Goal: Task Accomplishment & Management: Use online tool/utility

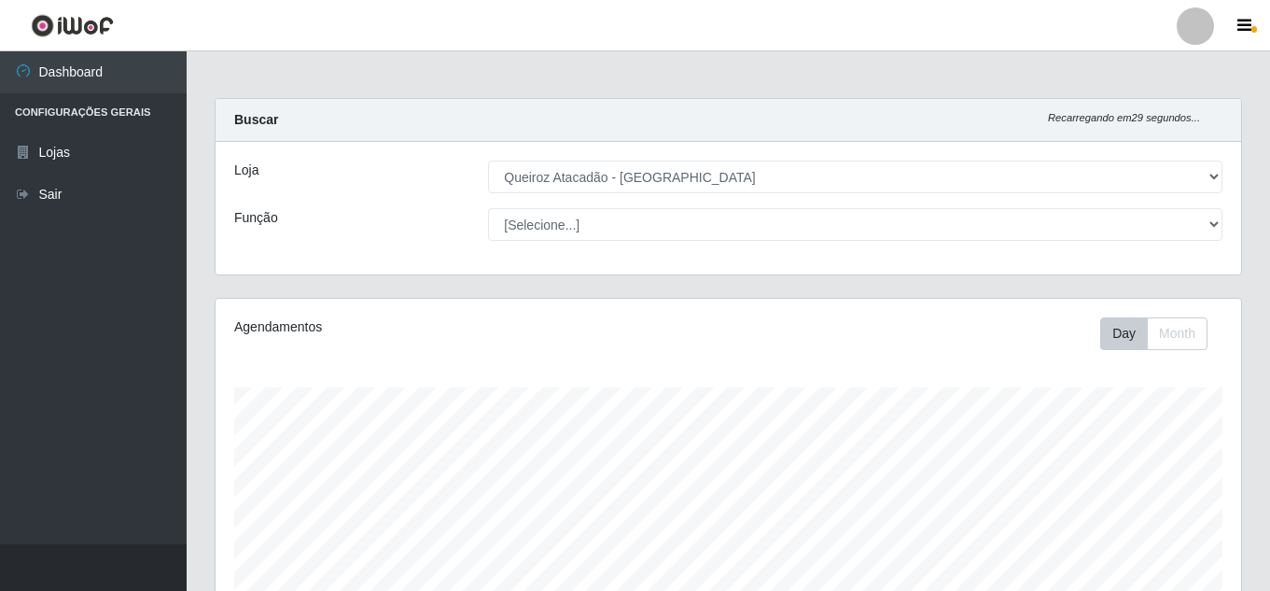
select select "225"
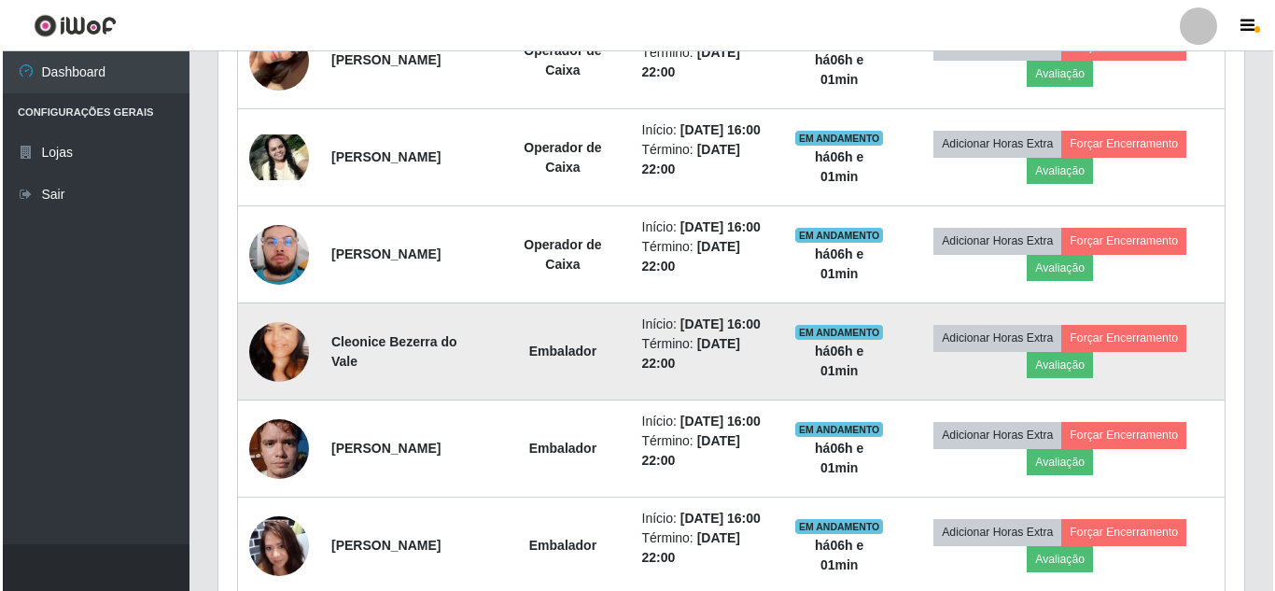
scroll to position [805, 0]
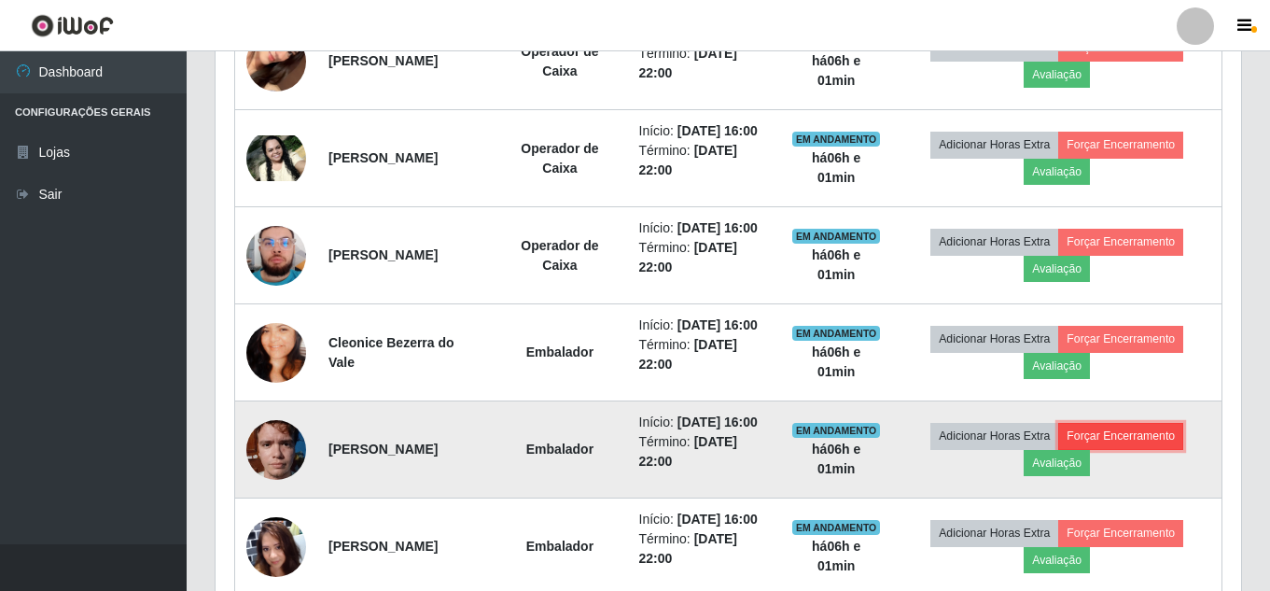
click at [1107, 441] on button "Forçar Encerramento" at bounding box center [1120, 436] width 125 height 26
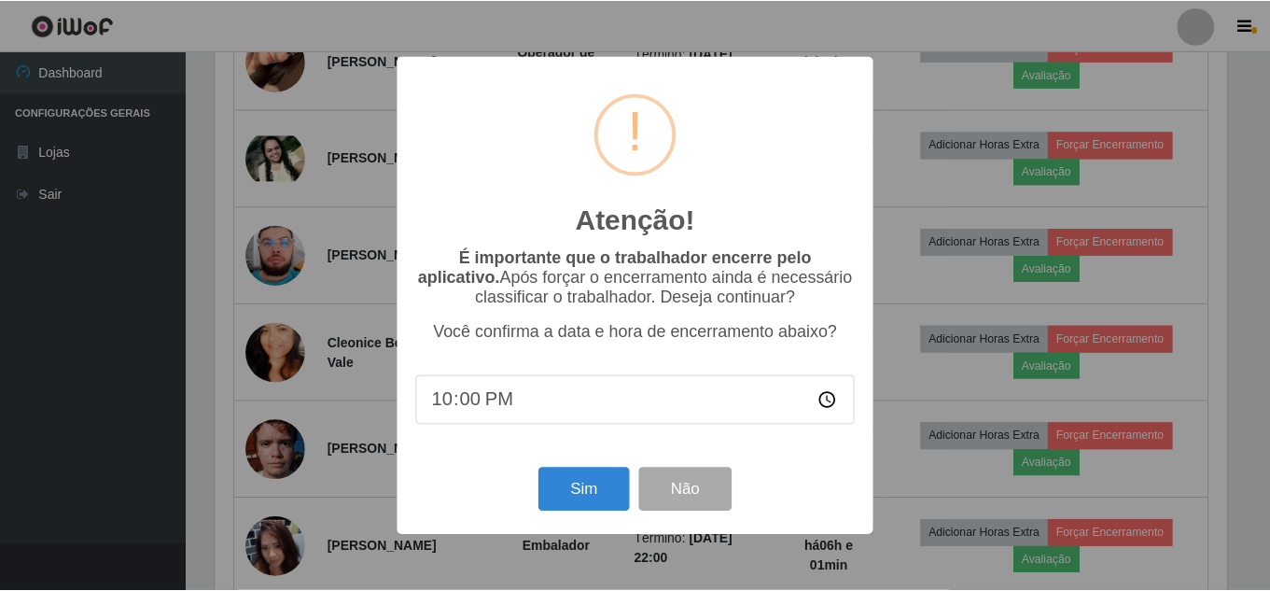
scroll to position [387, 1016]
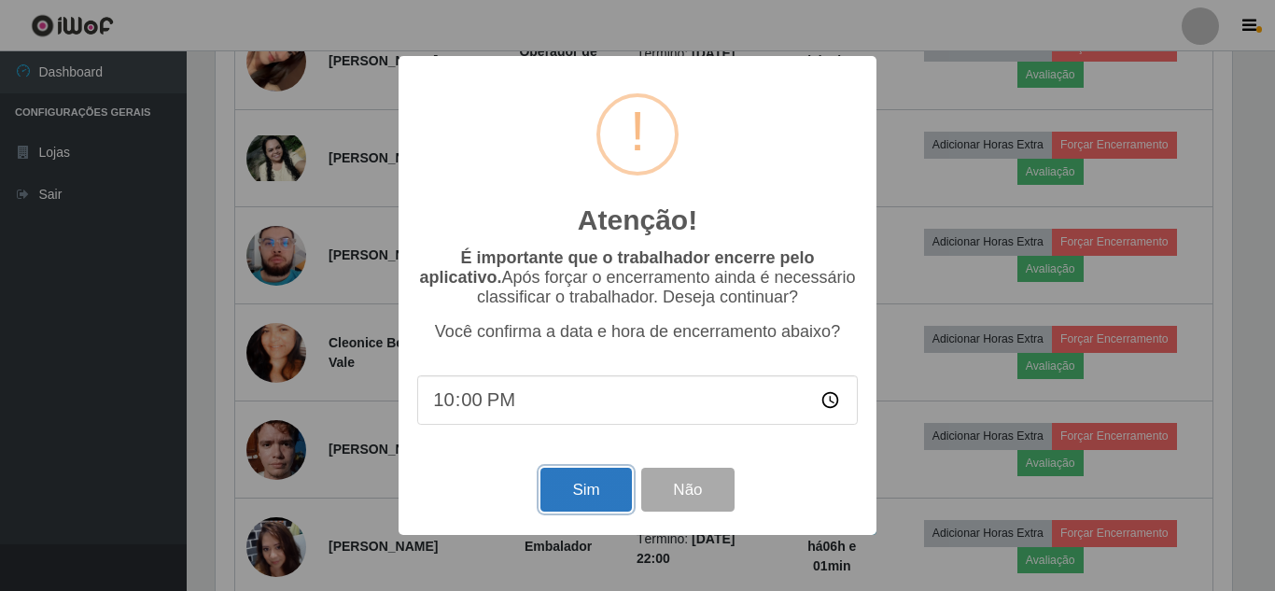
click at [606, 484] on button "Sim" at bounding box center [585, 490] width 91 height 44
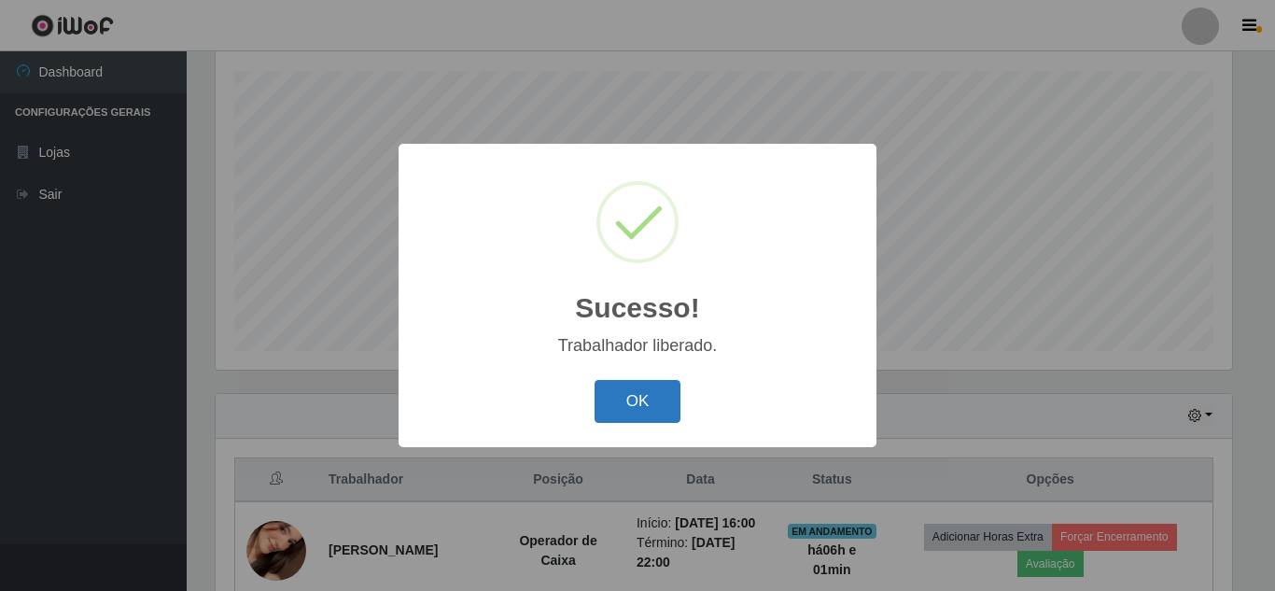
click at [665, 383] on button "OK" at bounding box center [637, 402] width 87 height 44
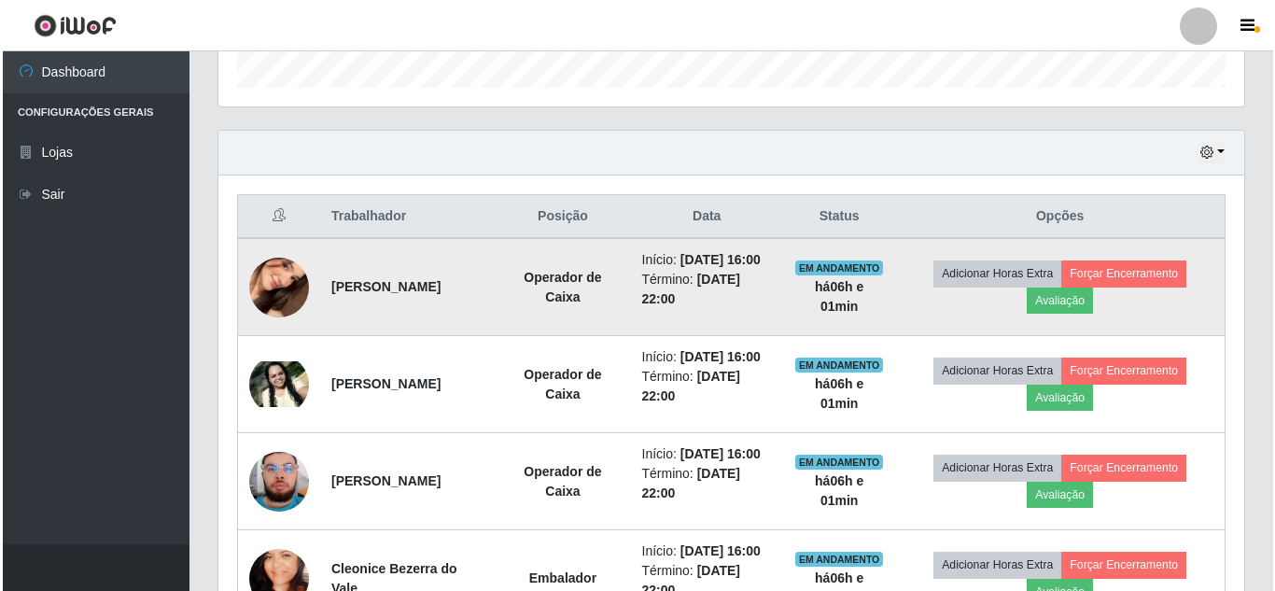
scroll to position [596, 0]
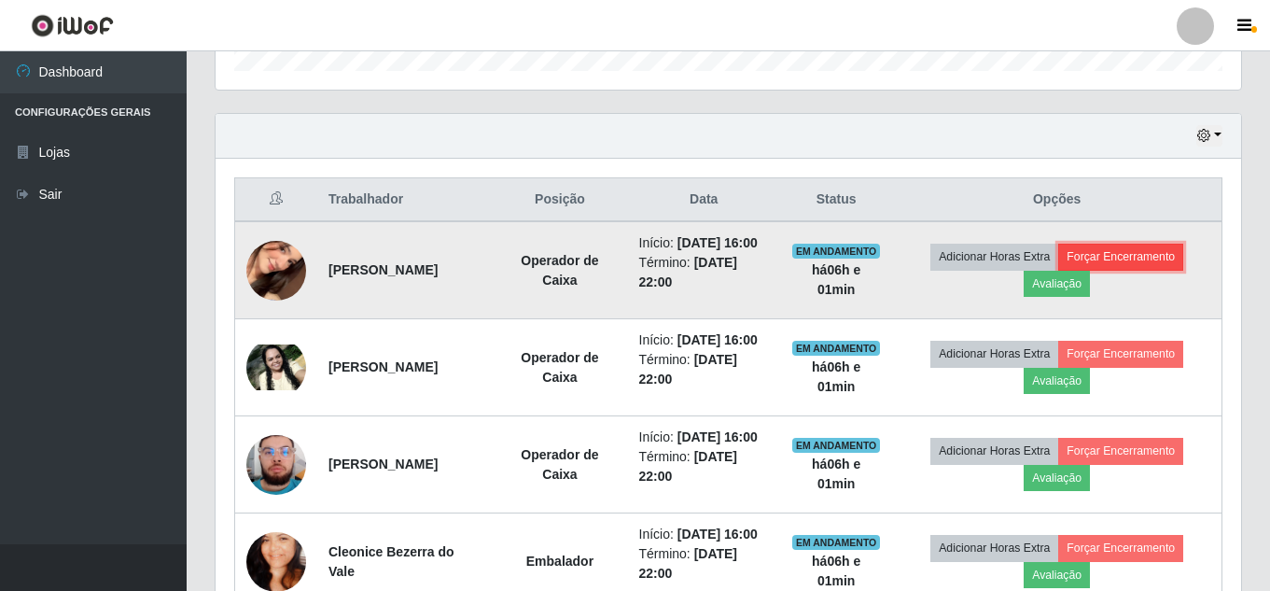
click at [1146, 262] on button "Forçar Encerramento" at bounding box center [1120, 257] width 125 height 26
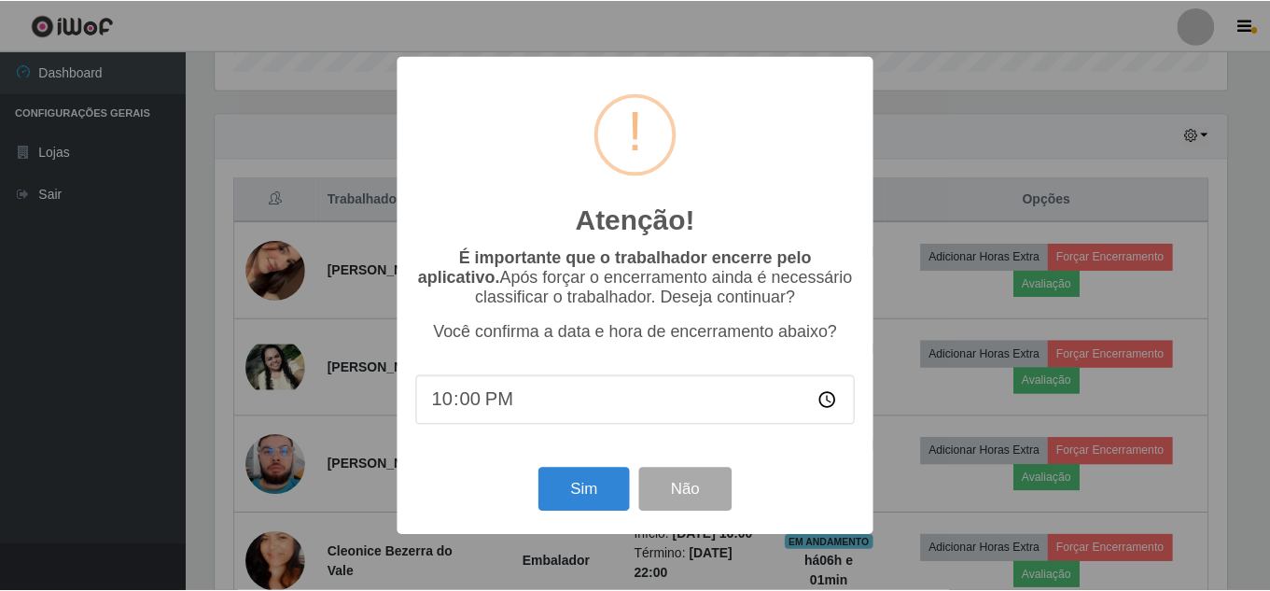
scroll to position [387, 1016]
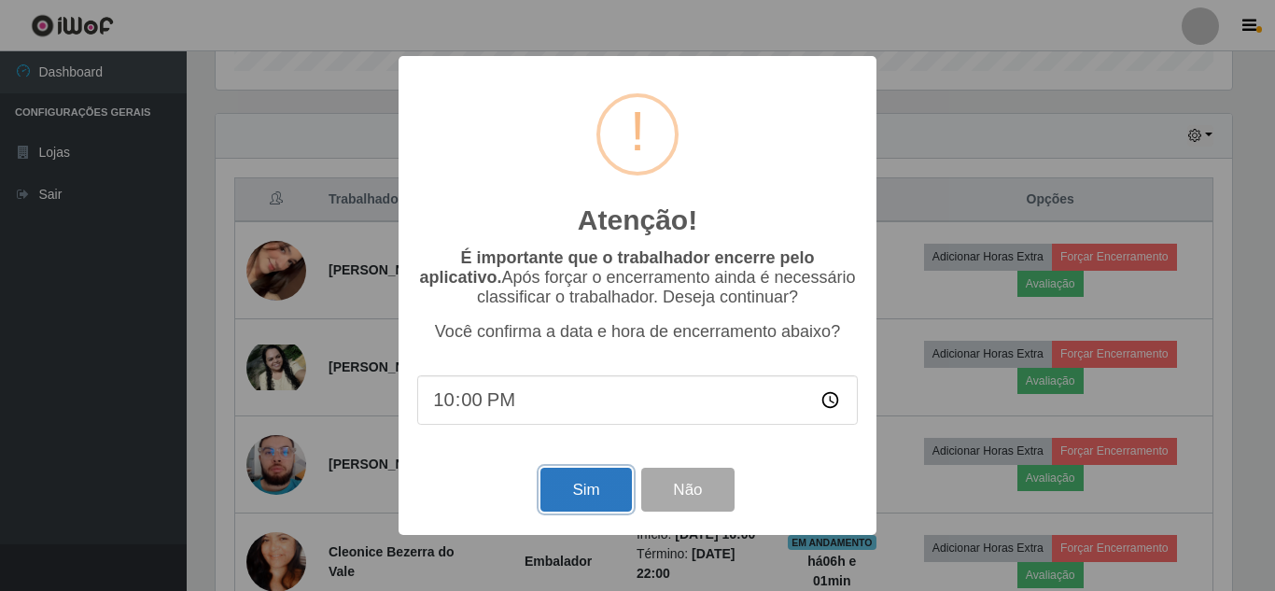
click at [586, 505] on button "Sim" at bounding box center [585, 490] width 91 height 44
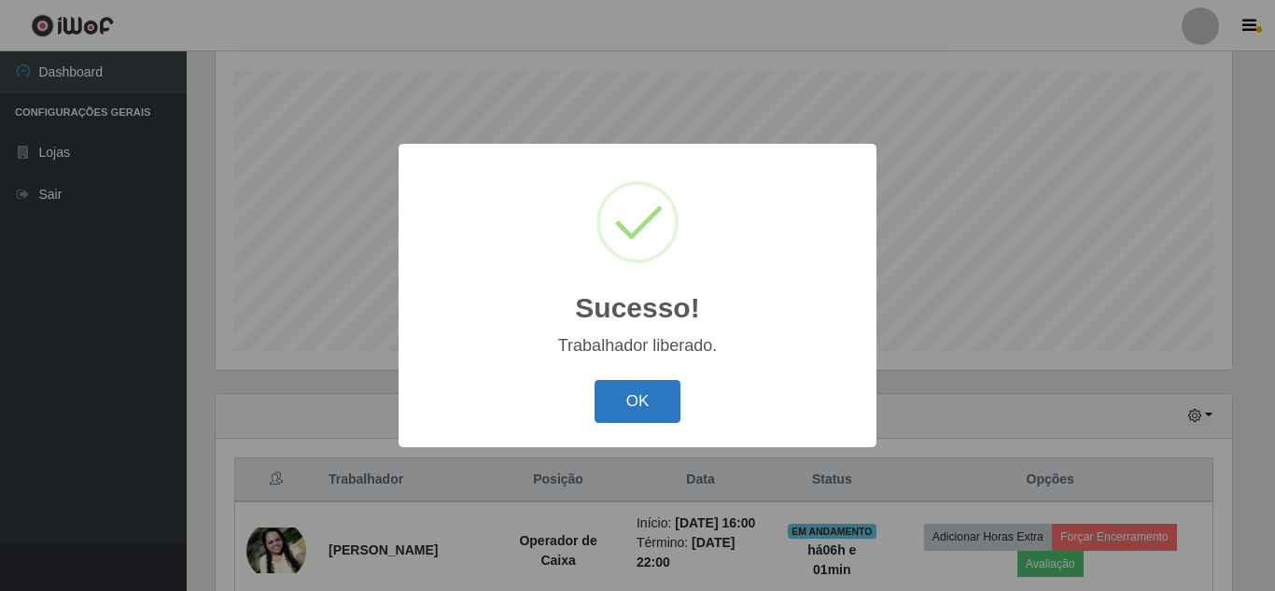
click at [671, 411] on button "OK" at bounding box center [637, 402] width 87 height 44
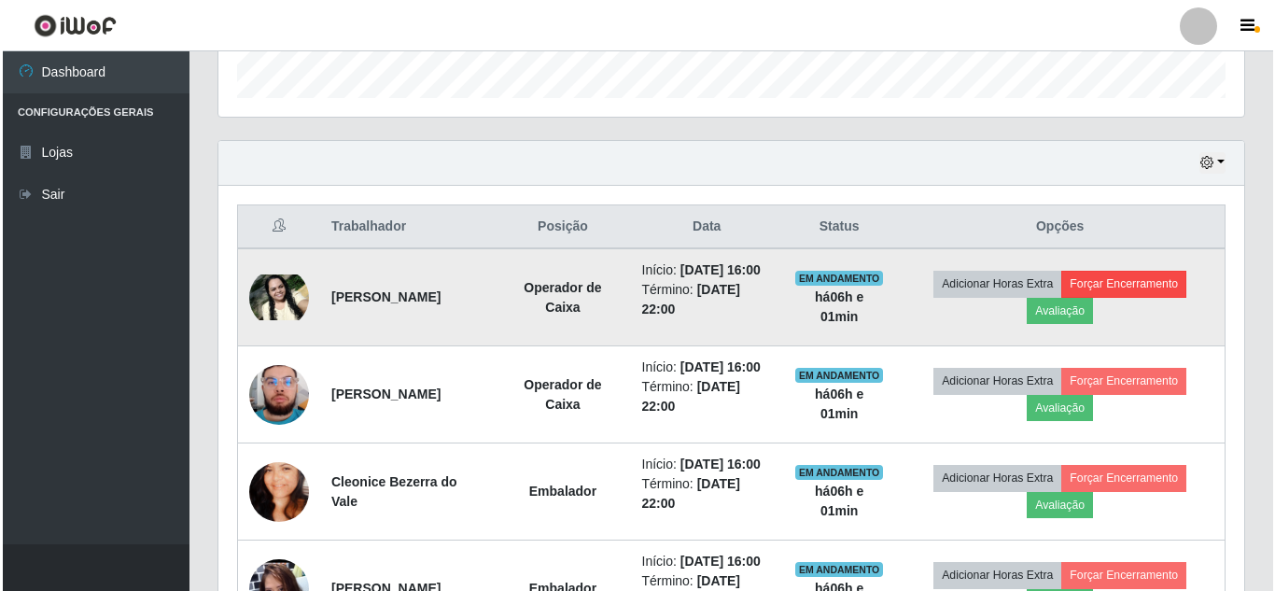
scroll to position [596, 0]
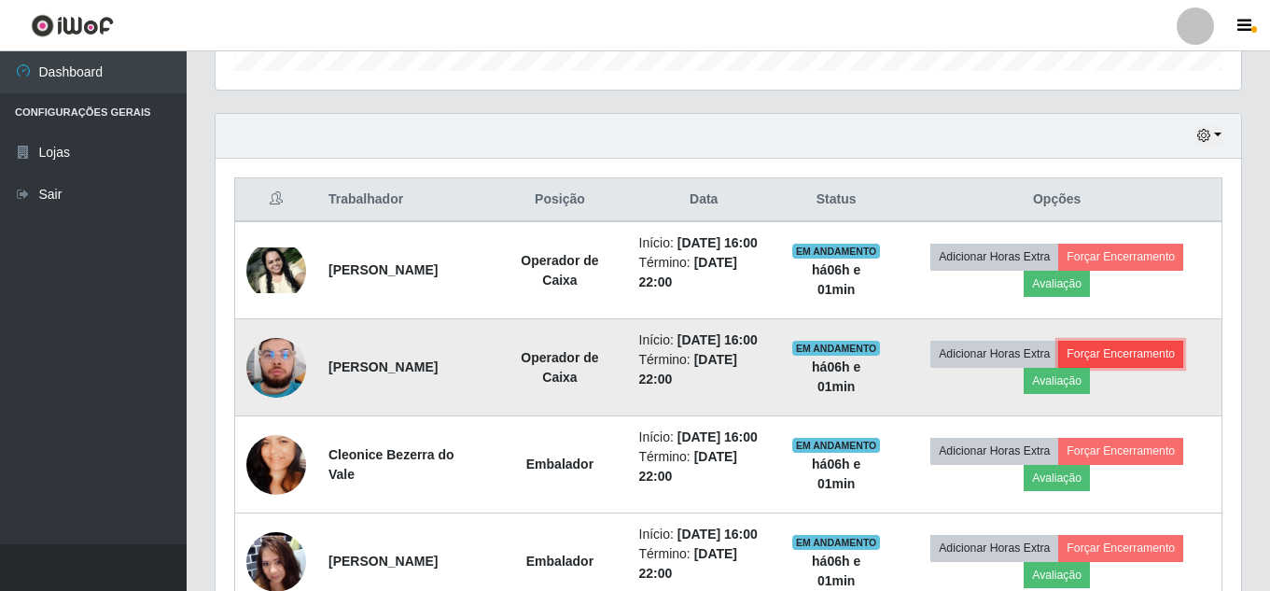
click at [1154, 353] on button "Forçar Encerramento" at bounding box center [1120, 354] width 125 height 26
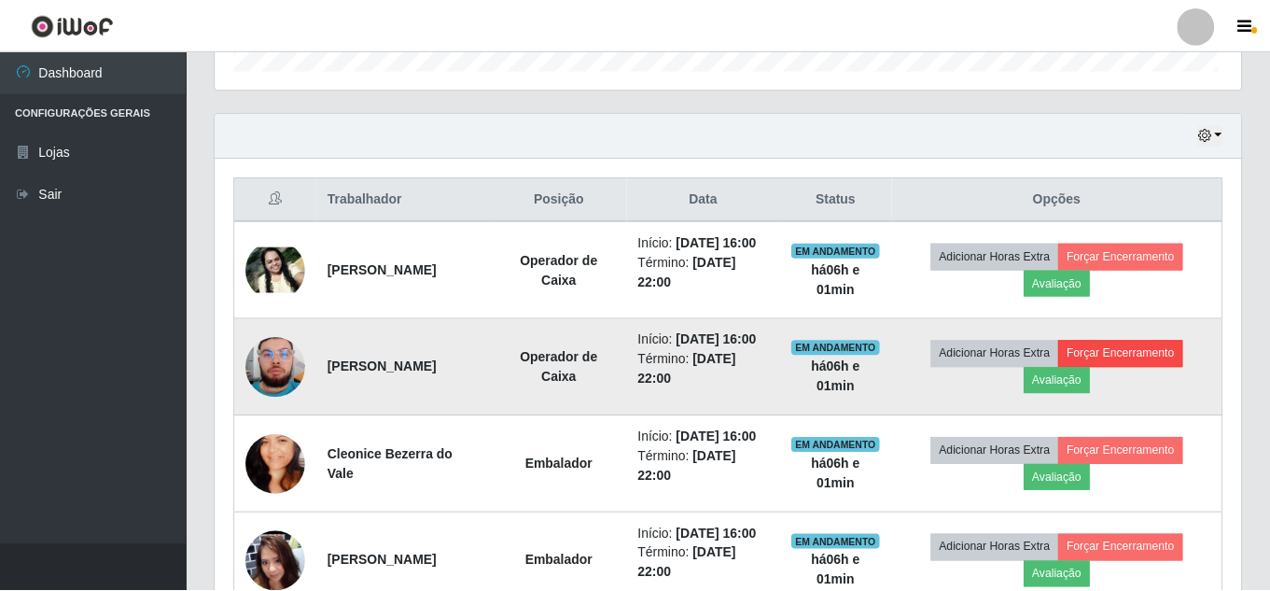
scroll to position [387, 1016]
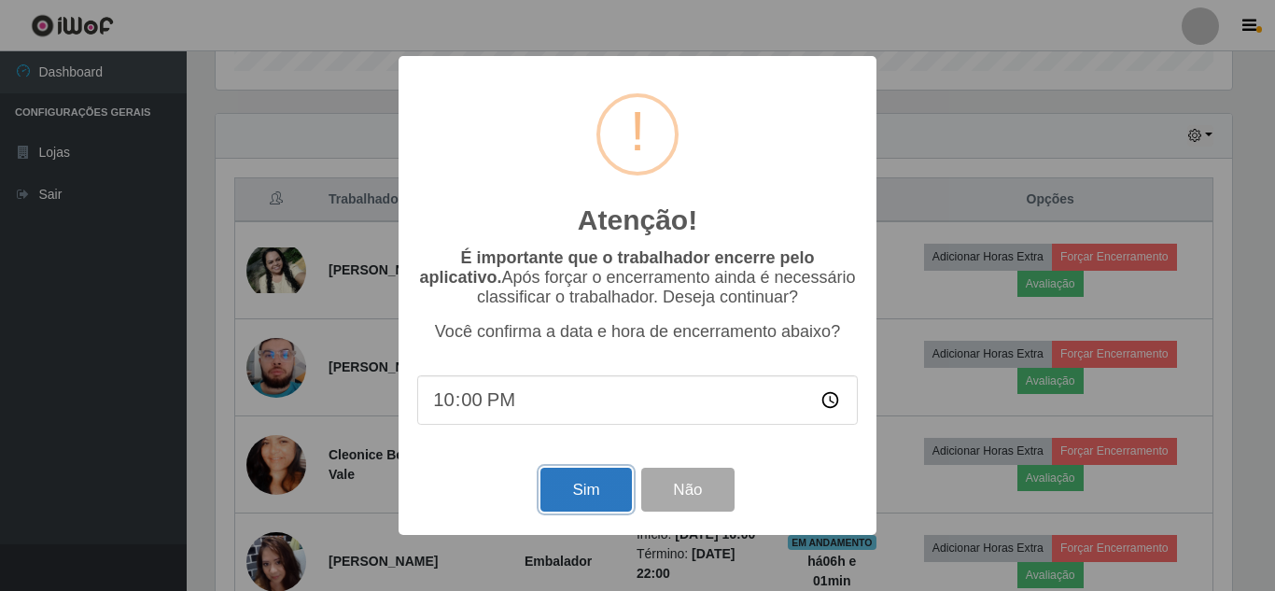
click at [612, 488] on button "Sim" at bounding box center [585, 490] width 91 height 44
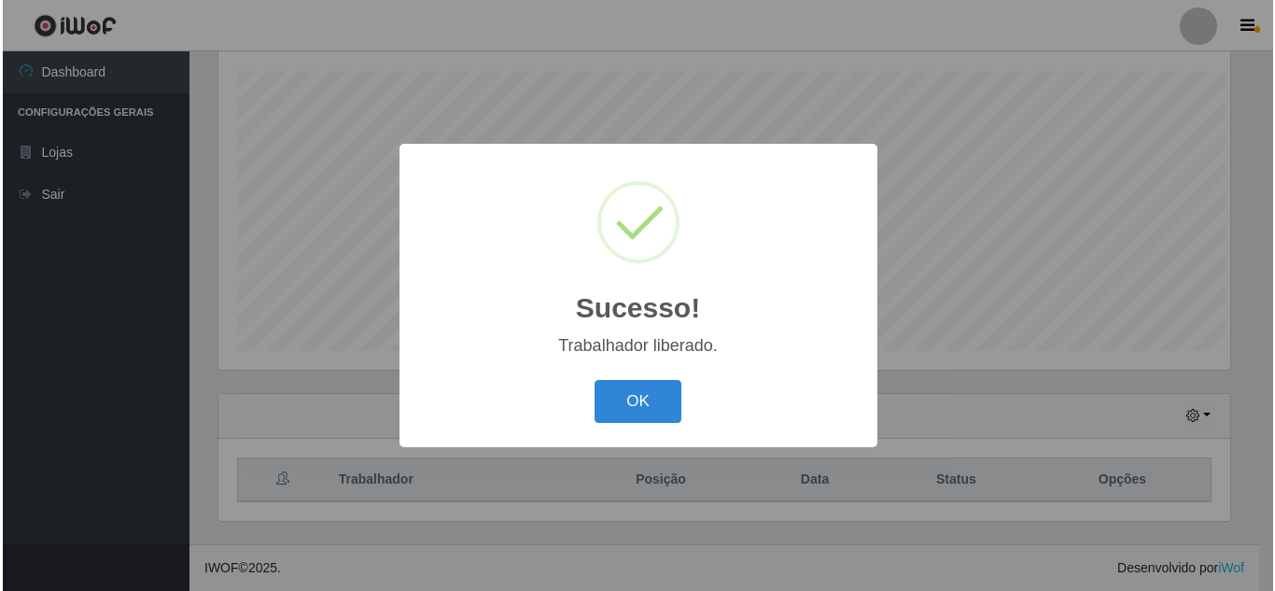
scroll to position [0, 0]
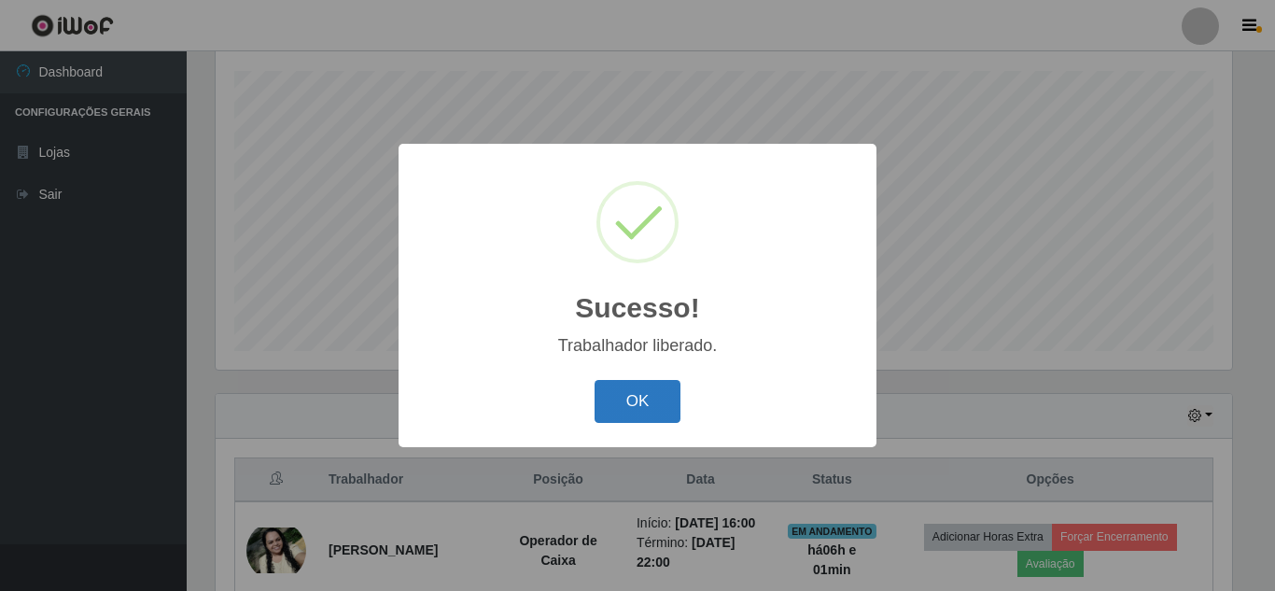
click at [650, 385] on button "OK" at bounding box center [637, 402] width 87 height 44
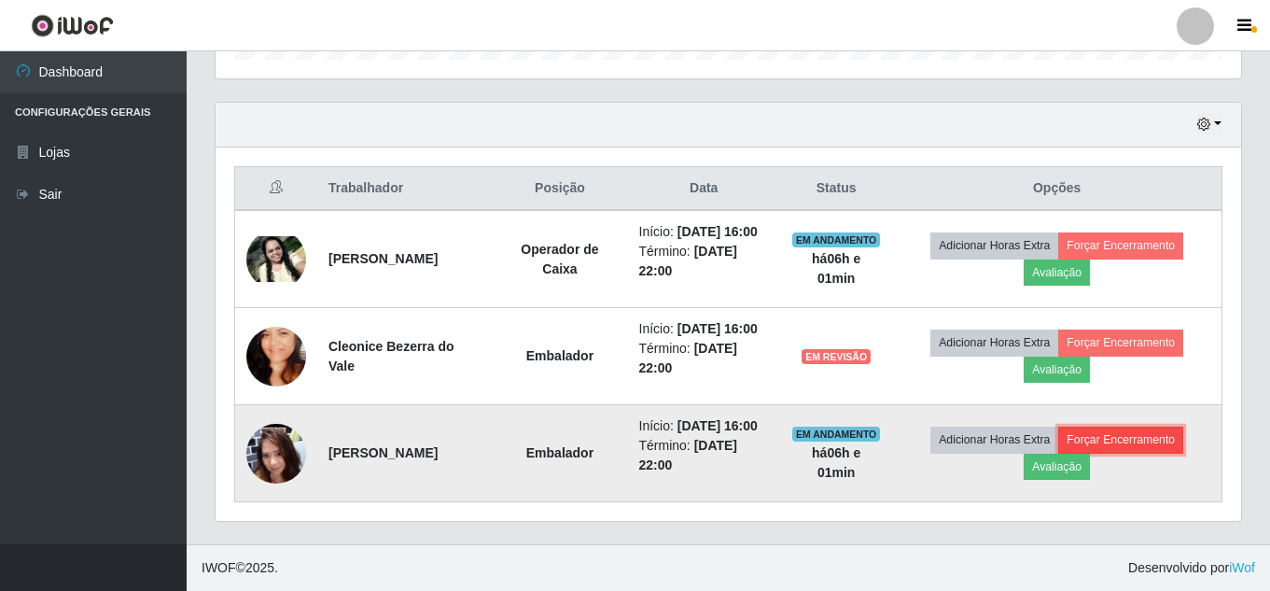
click at [1143, 443] on button "Forçar Encerramento" at bounding box center [1120, 440] width 125 height 26
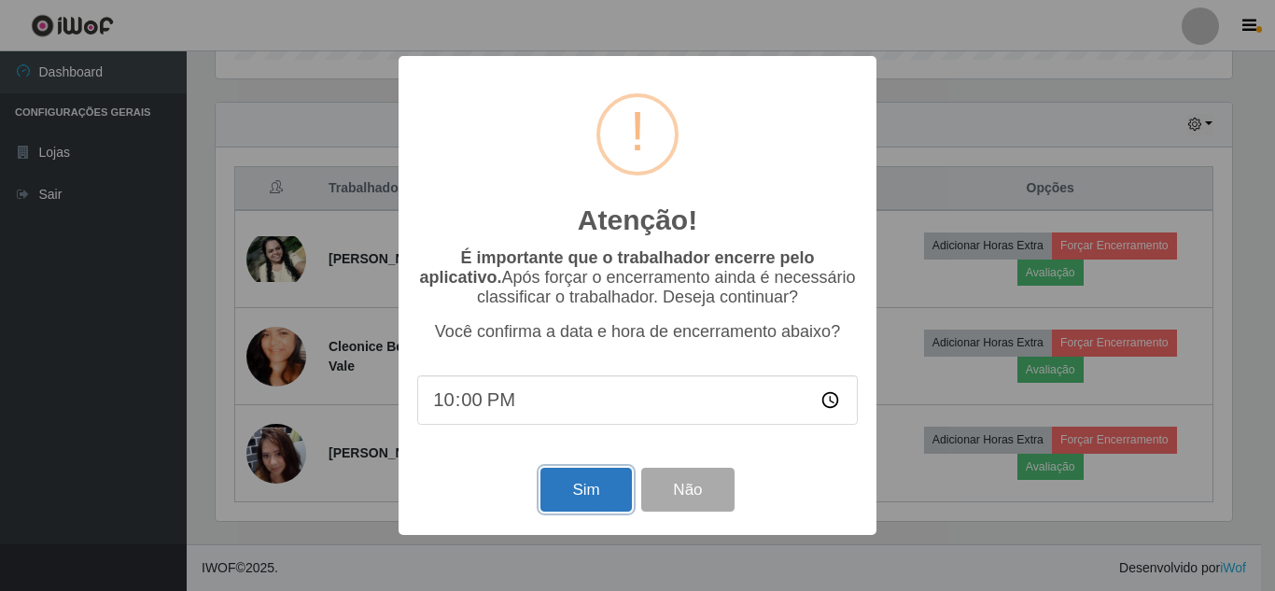
click at [616, 491] on button "Sim" at bounding box center [585, 490] width 91 height 44
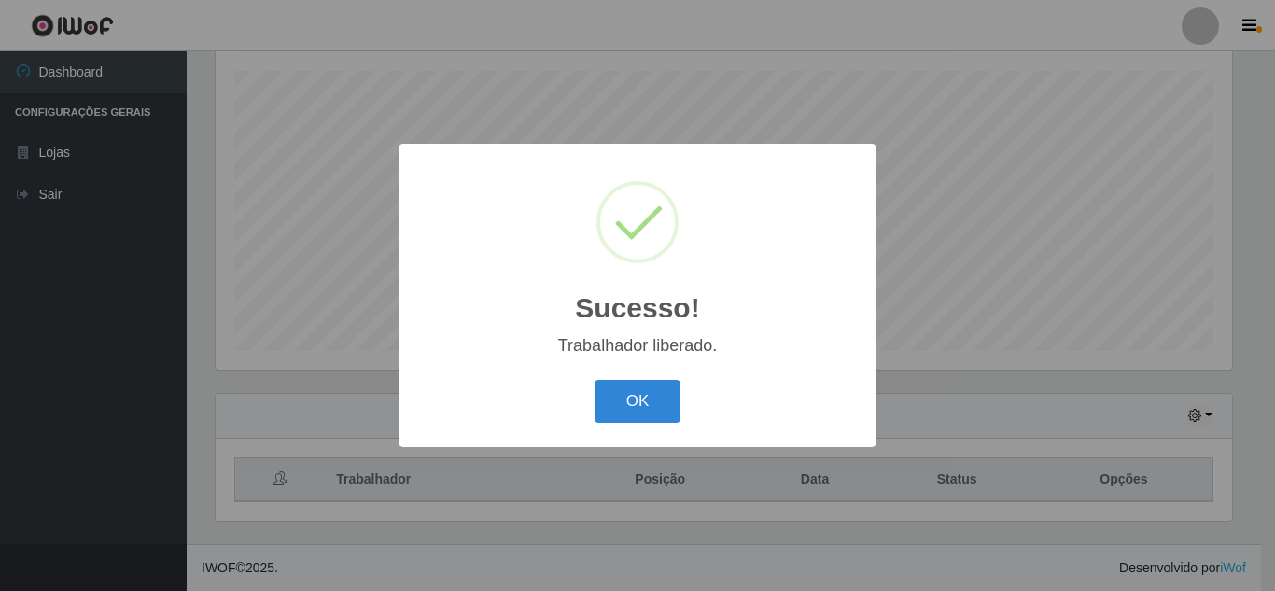
click at [636, 427] on div "OK Cancel" at bounding box center [637, 400] width 441 height 53
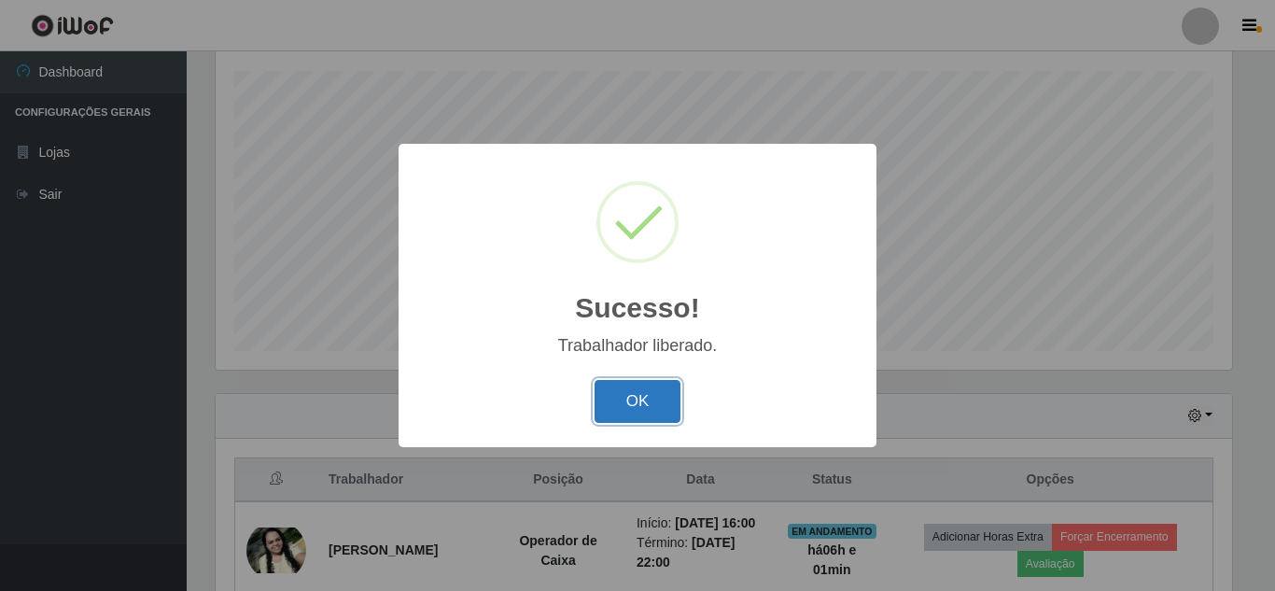
click at [659, 400] on button "OK" at bounding box center [637, 402] width 87 height 44
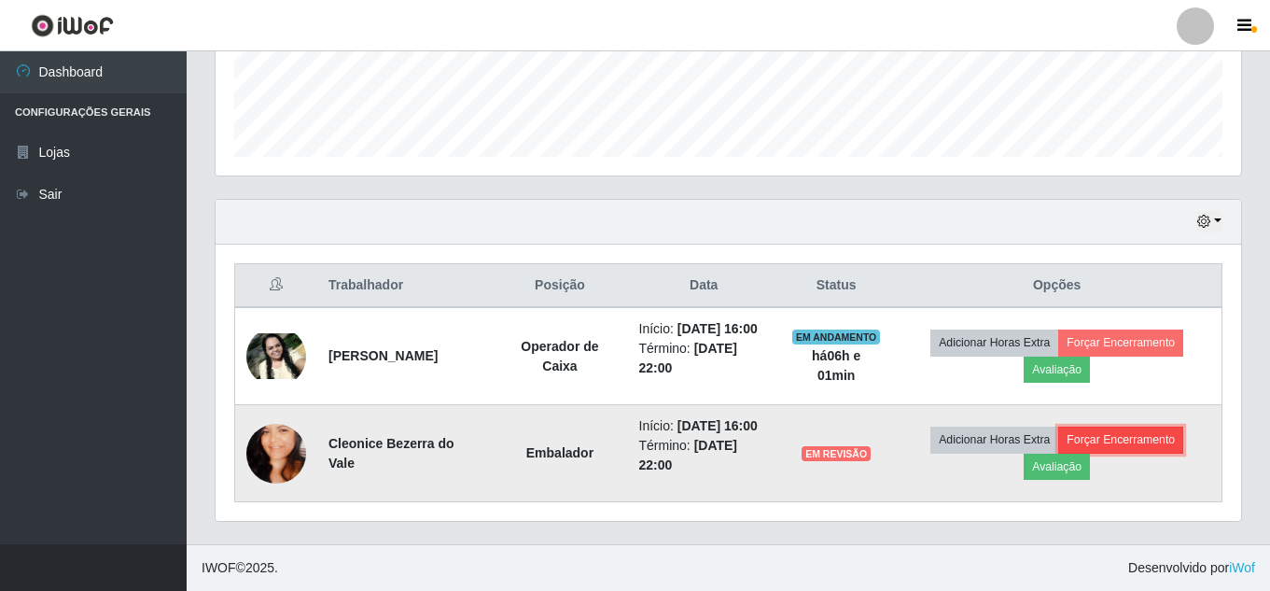
click at [1109, 441] on button "Forçar Encerramento" at bounding box center [1120, 440] width 125 height 26
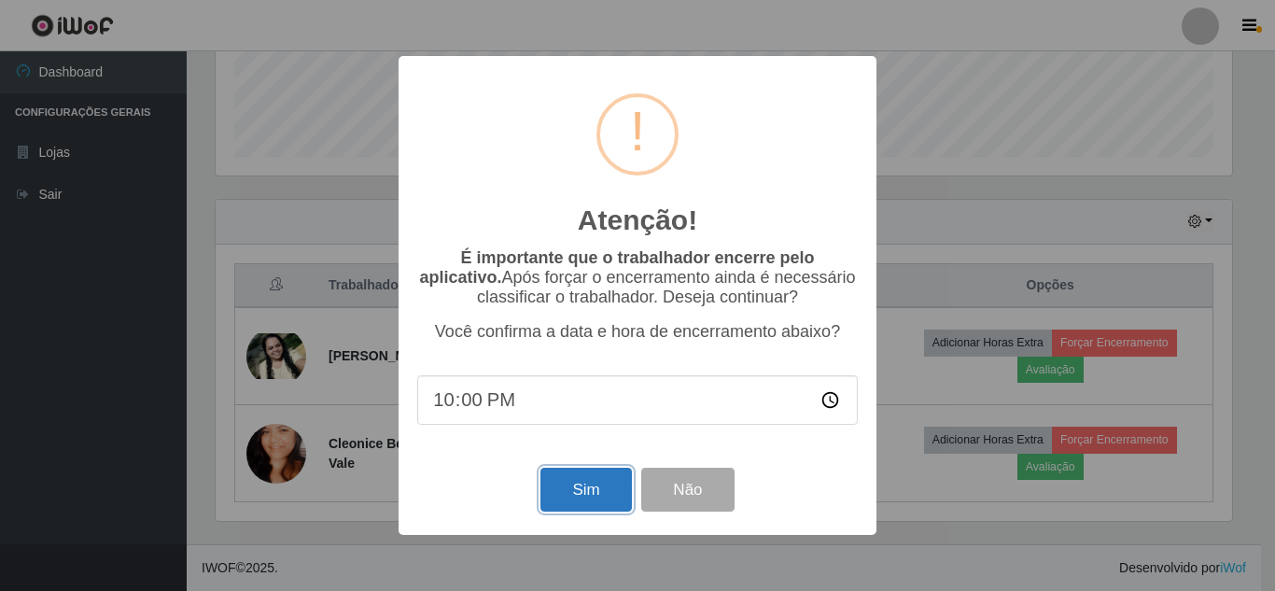
click at [581, 479] on button "Sim" at bounding box center [585, 490] width 91 height 44
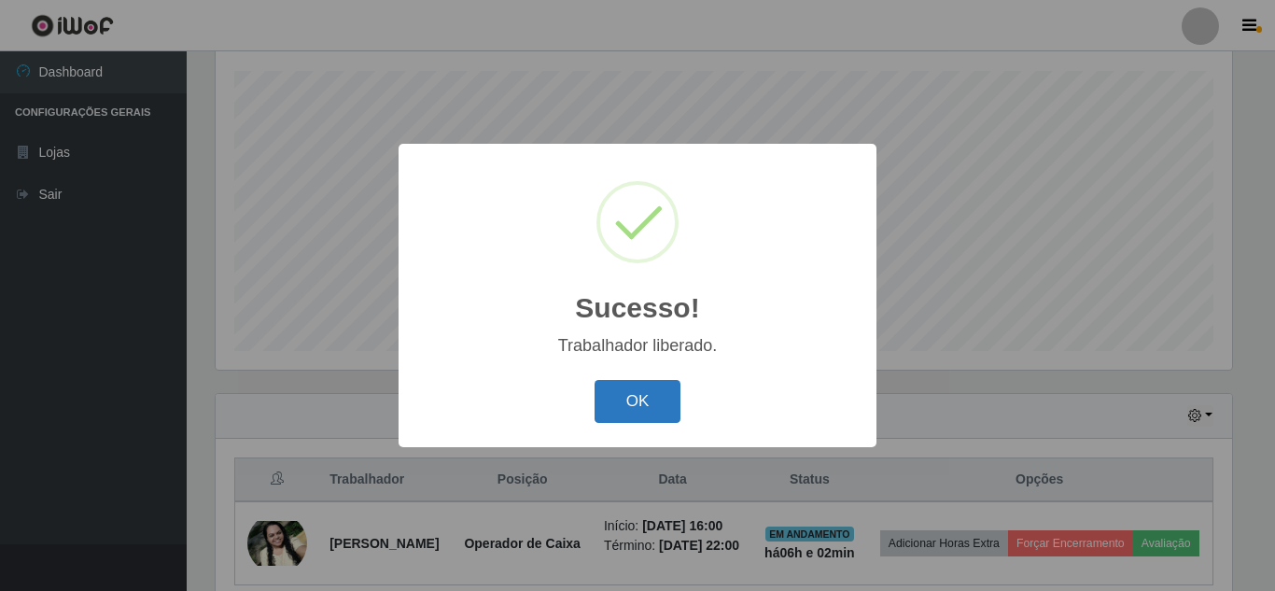
click at [642, 392] on button "OK" at bounding box center [637, 402] width 87 height 44
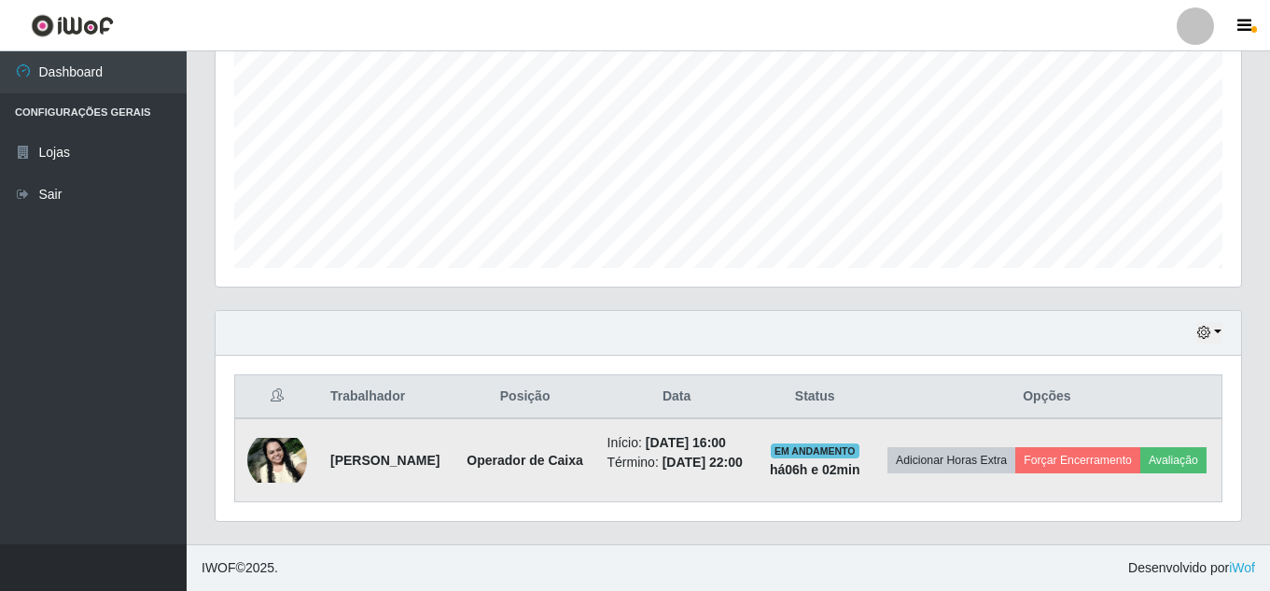
click at [292, 440] on img at bounding box center [277, 460] width 60 height 45
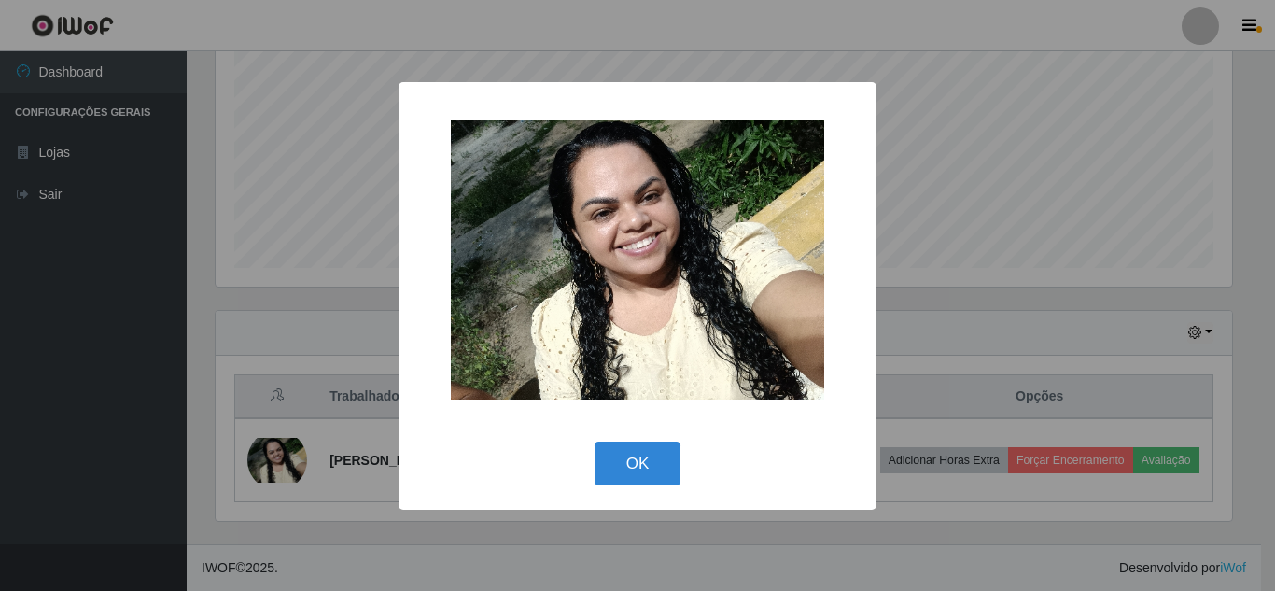
click at [882, 181] on div "× OK Cancel" at bounding box center [637, 295] width 1275 height 591
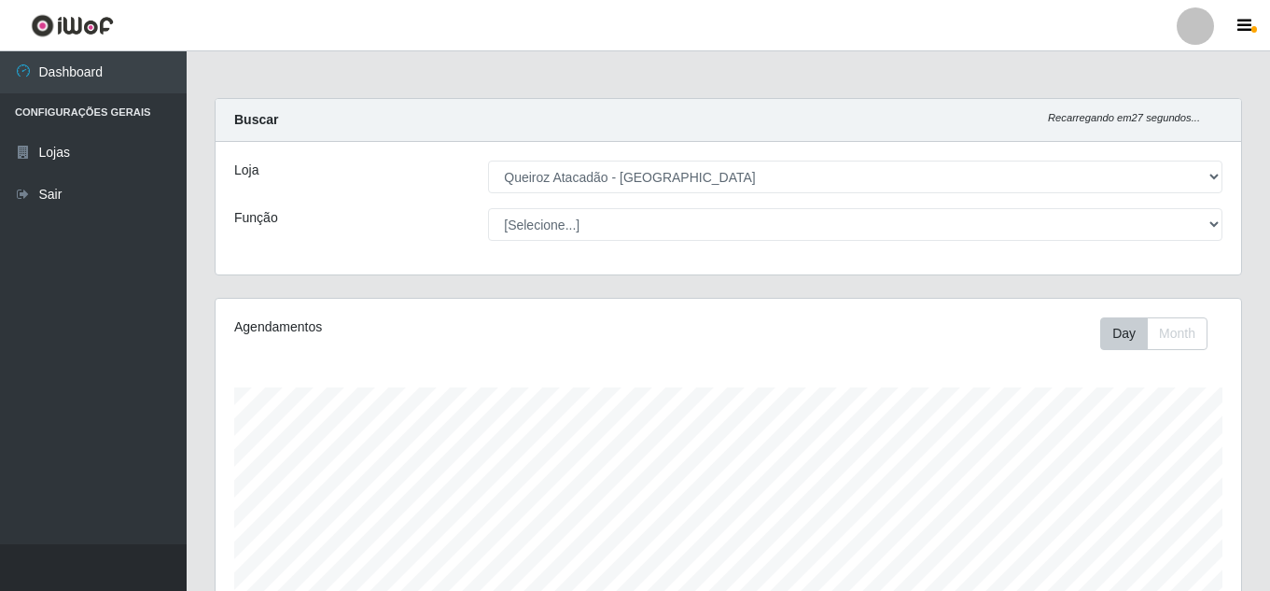
scroll to position [413, 0]
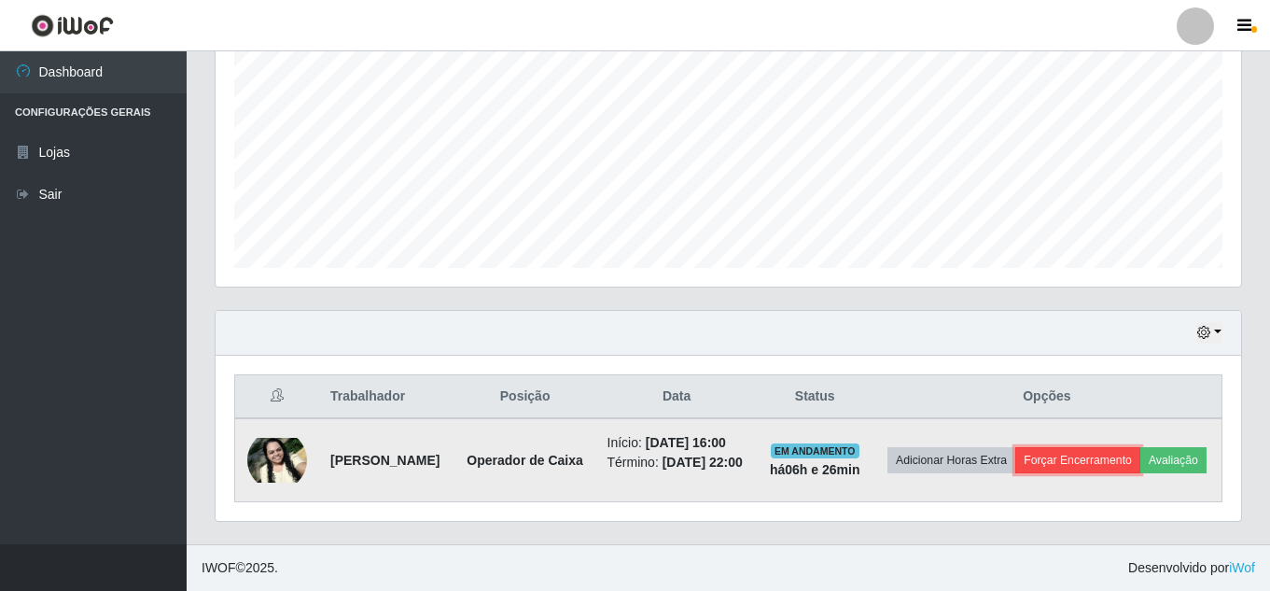
click at [1140, 447] on button "Forçar Encerramento" at bounding box center [1077, 460] width 125 height 26
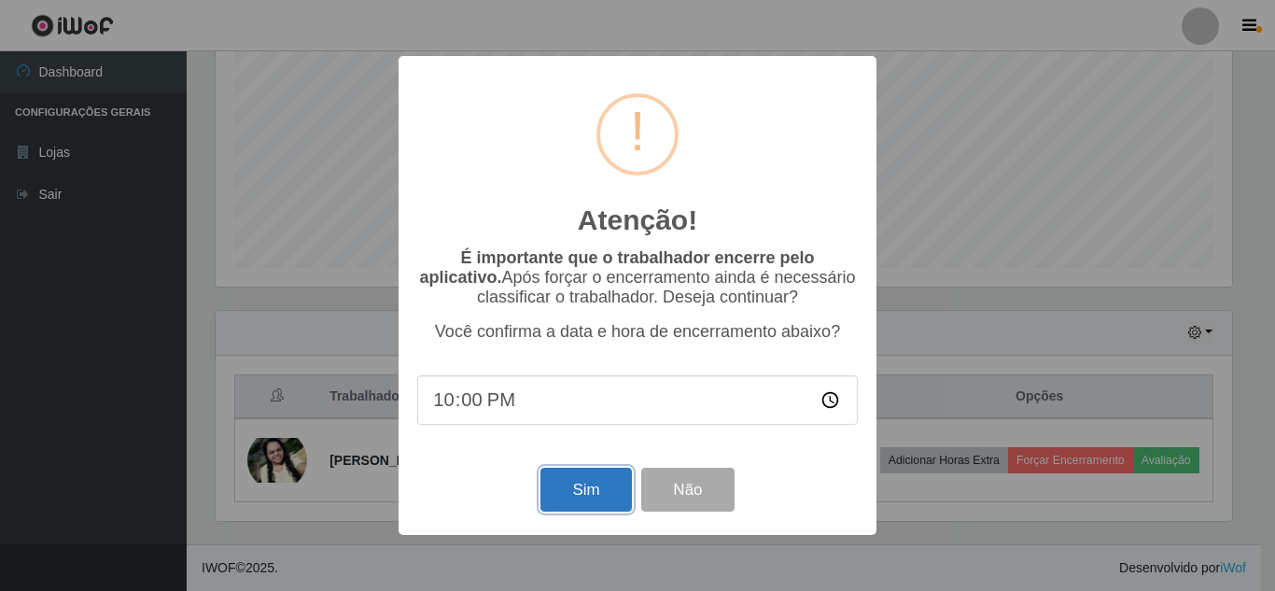
click at [572, 494] on button "Sim" at bounding box center [585, 490] width 91 height 44
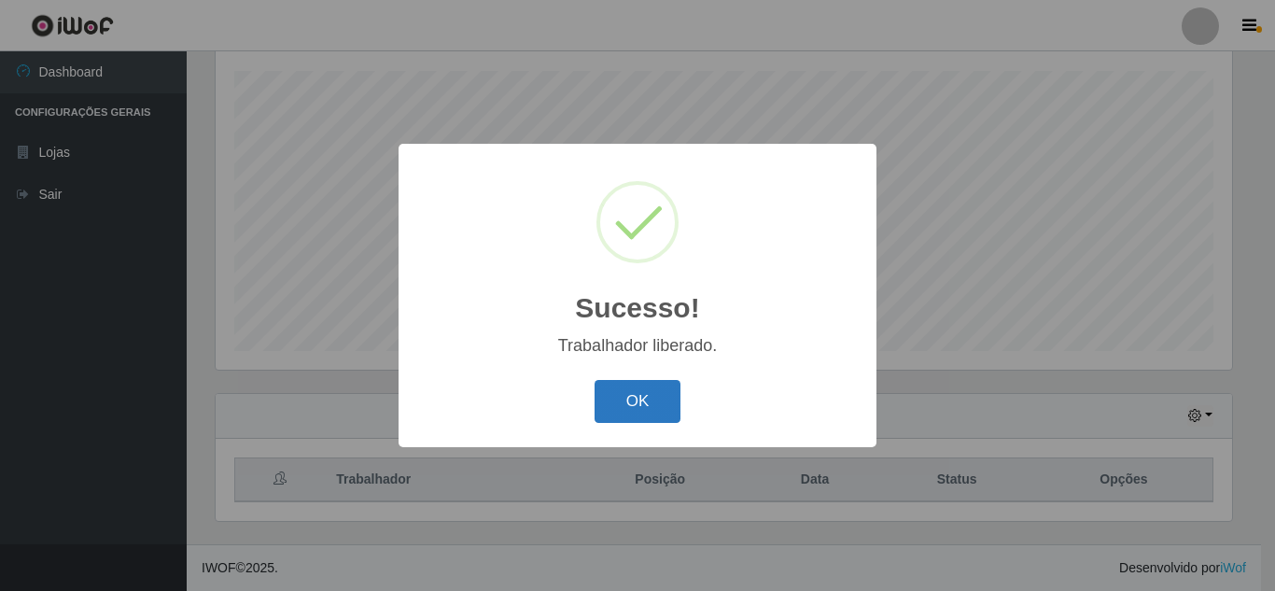
click at [659, 400] on button "OK" at bounding box center [637, 402] width 87 height 44
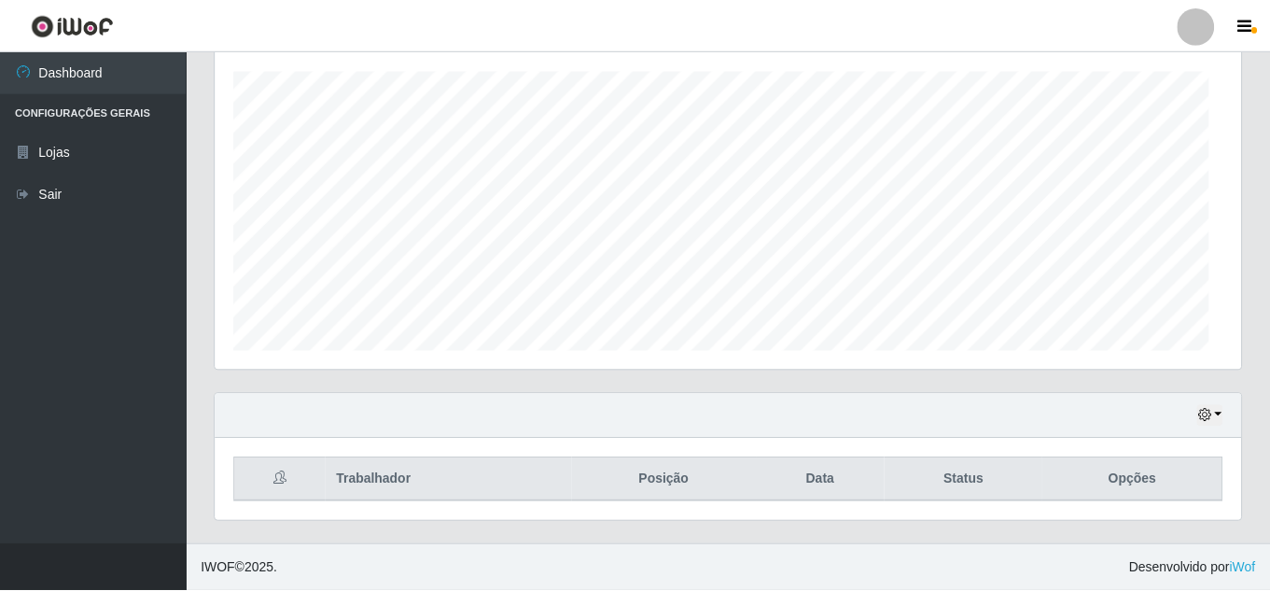
scroll to position [387, 1026]
